Goal: Entertainment & Leisure: Consume media (video, audio)

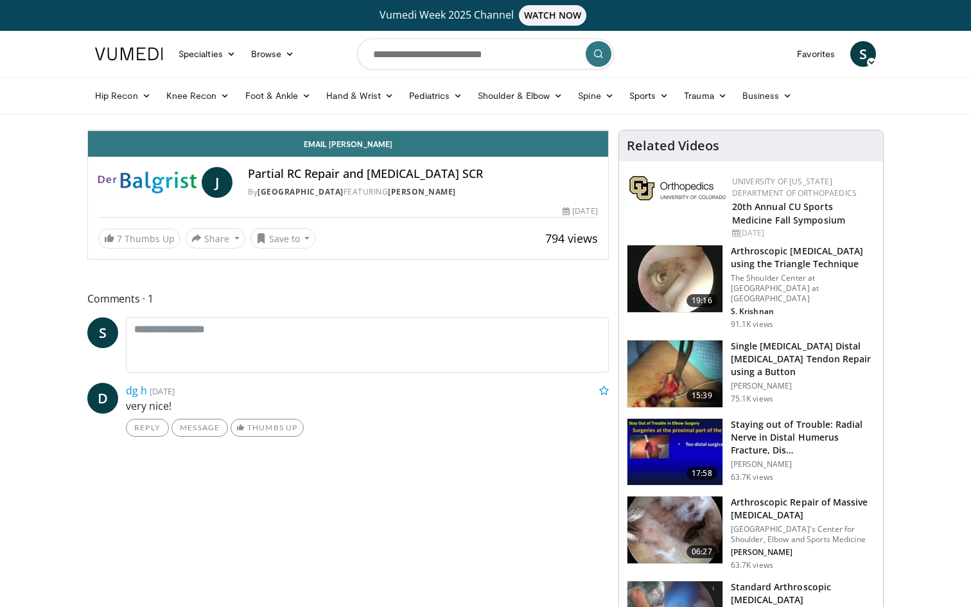
click at [608, 130] on span "Video Player" at bounding box center [595, 118] width 26 height 26
